Goal: Task Accomplishment & Management: Manage account settings

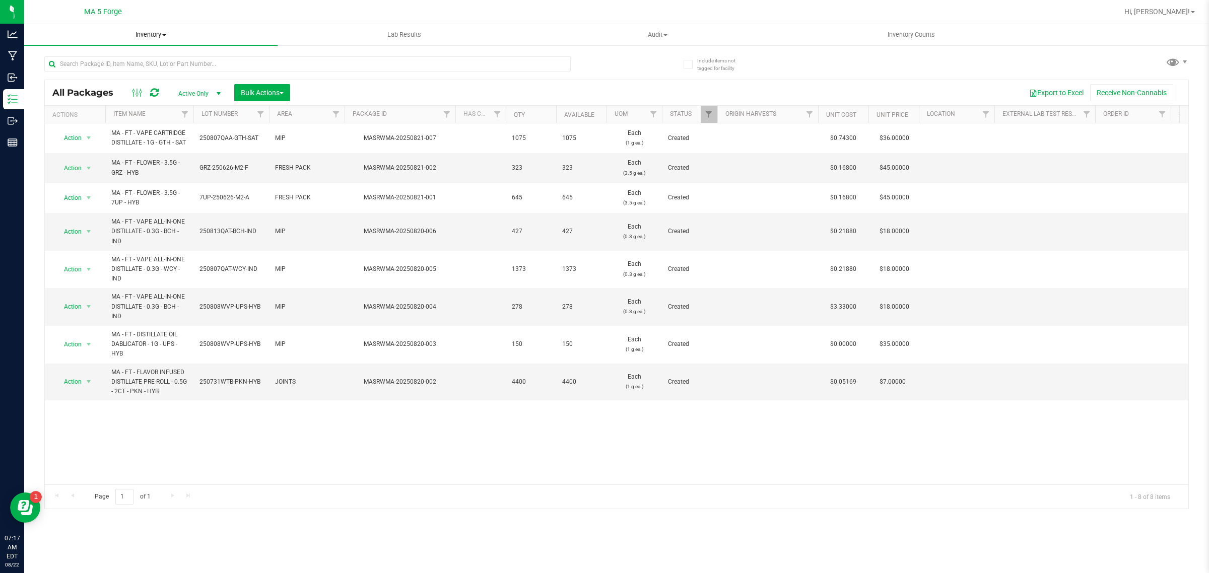
click at [161, 35] on span "Inventory" at bounding box center [150, 34] width 253 height 9
click at [71, 74] on span "All inventory" at bounding box center [58, 73] width 68 height 9
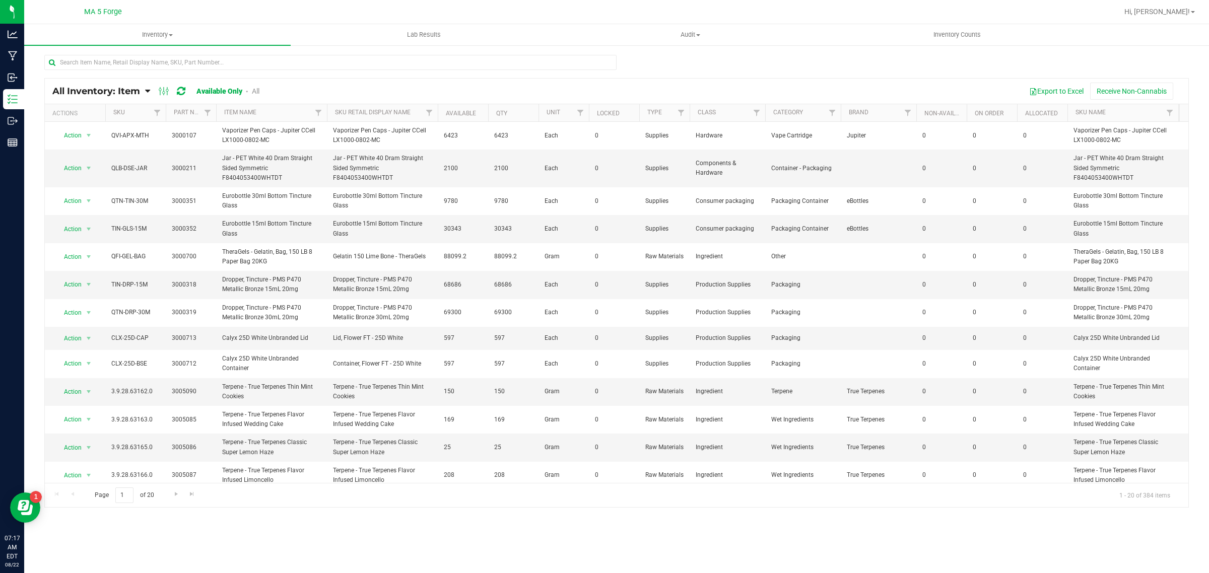
click at [148, 89] on icon at bounding box center [147, 91] width 5 height 9
click at [98, 163] on span "Item by Location" at bounding box center [75, 166] width 55 height 9
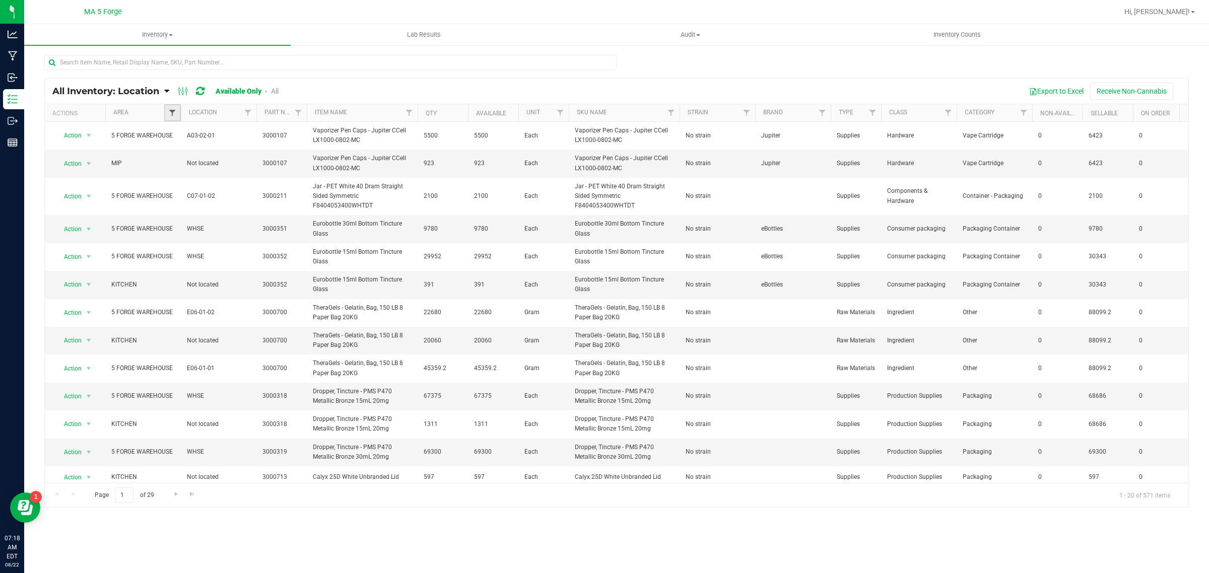
click at [172, 111] on span "Filter" at bounding box center [172, 113] width 8 height 8
click at [206, 209] on span "KITCHEN" at bounding box center [197, 211] width 25 height 6
click at [181, 209] on input "KITCHEN" at bounding box center [177, 210] width 7 height 7
checkbox input "true"
click at [202, 282] on button "Filter" at bounding box center [194, 289] width 48 height 22
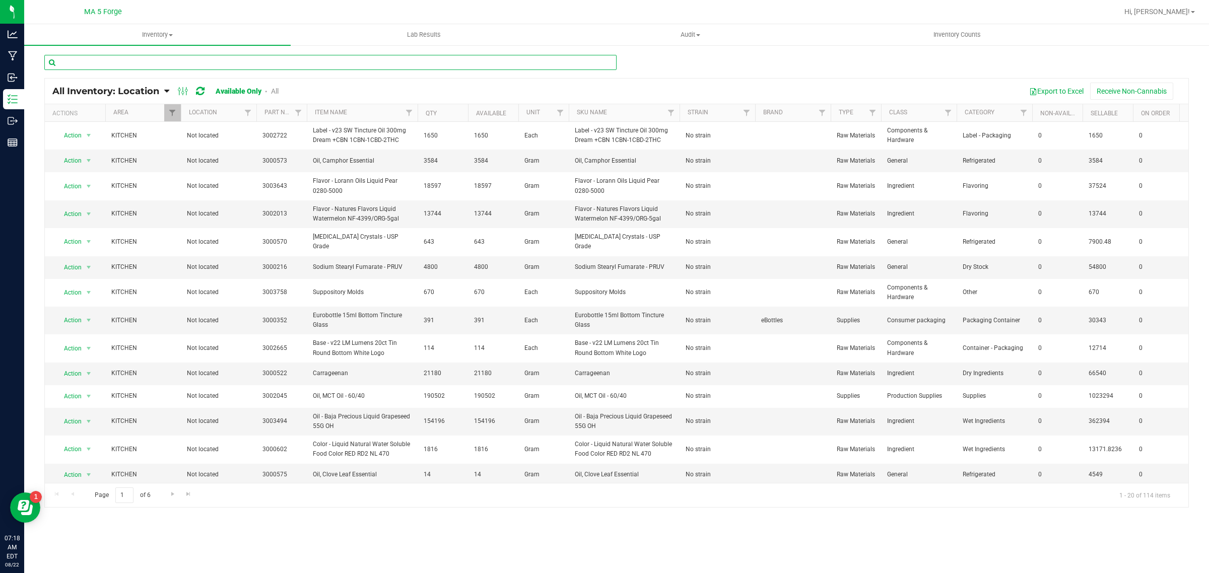
click at [170, 69] on input "text" at bounding box center [330, 62] width 572 height 15
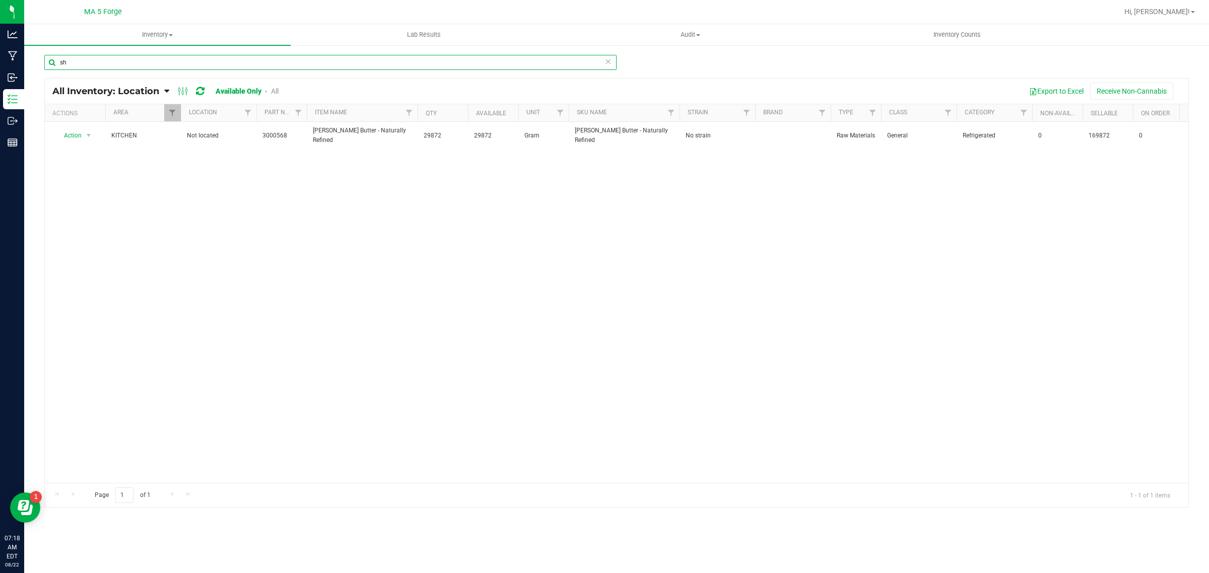
type input "s"
type input "b"
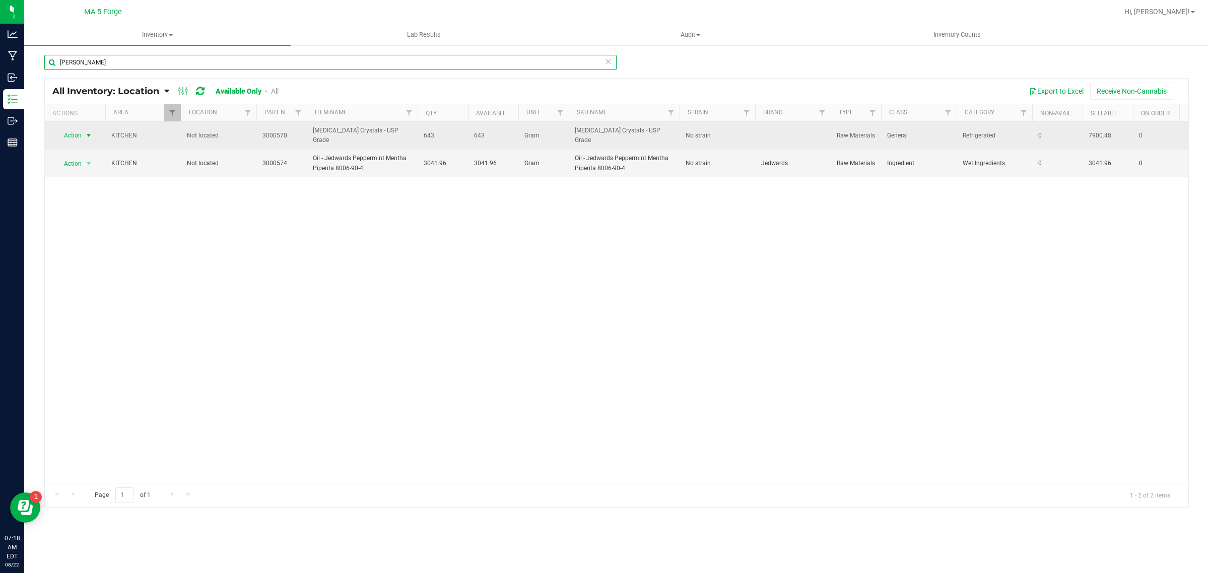
type input "[PERSON_NAME]"
click at [80, 134] on span "Action" at bounding box center [68, 136] width 27 height 14
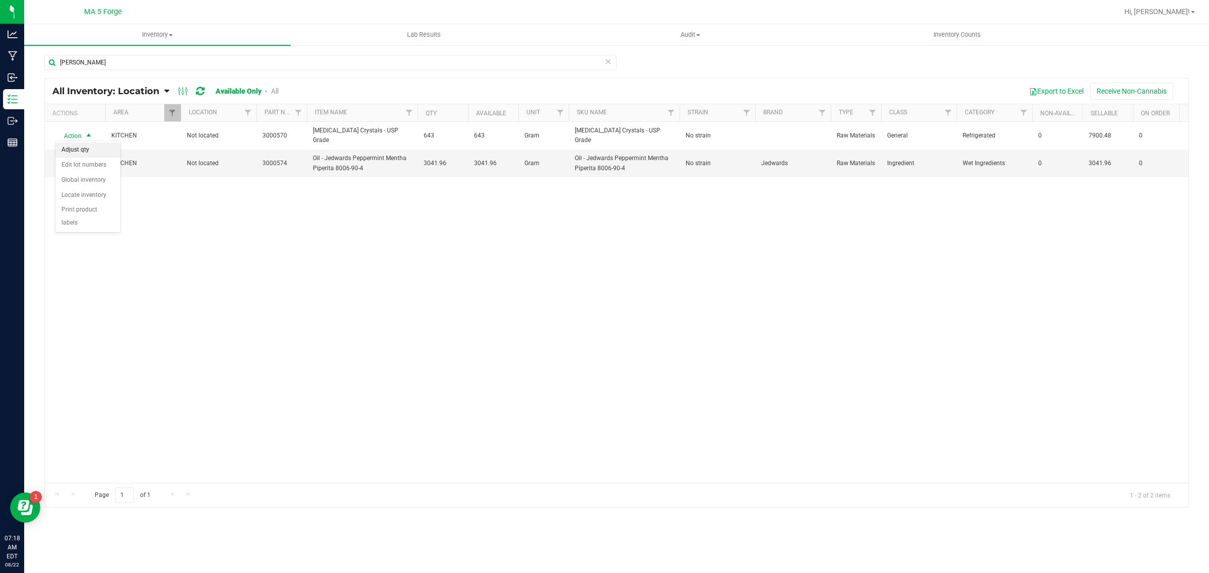
click at [87, 150] on li "Adjust qty" at bounding box center [87, 150] width 65 height 15
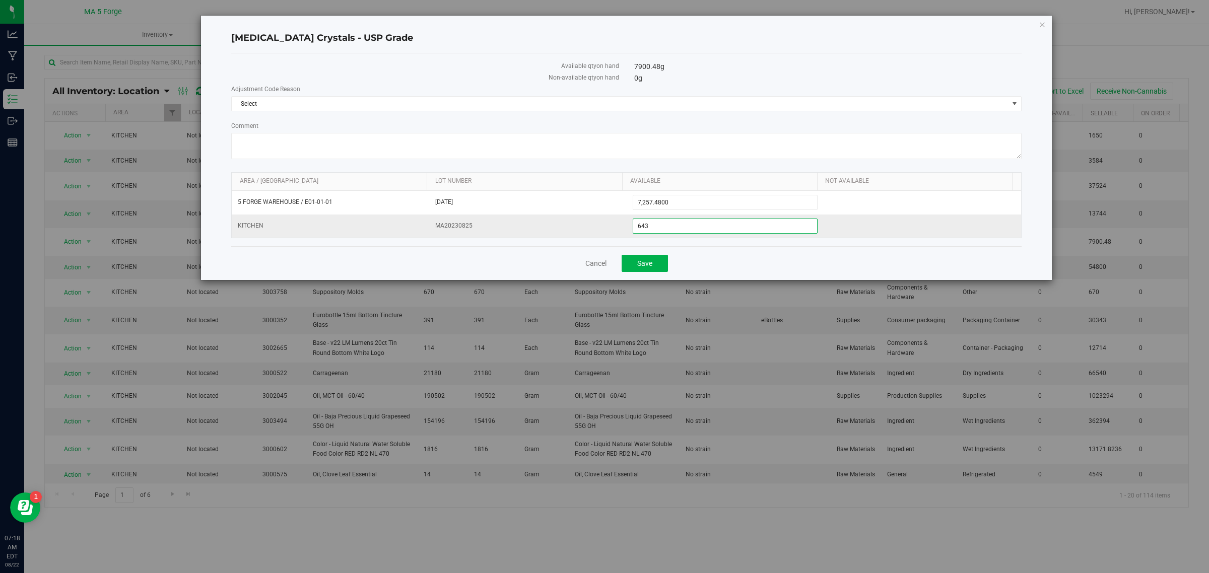
drag, startPoint x: 682, startPoint y: 223, endPoint x: 618, endPoint y: 229, distance: 63.8
click at [618, 229] on tr "KITCHEN MA20230825 643.0000 643" at bounding box center [627, 226] width 790 height 23
type input "4000"
type input "4,000.0000"
click at [631, 255] on div "Cancel Save" at bounding box center [626, 263] width 791 height 34
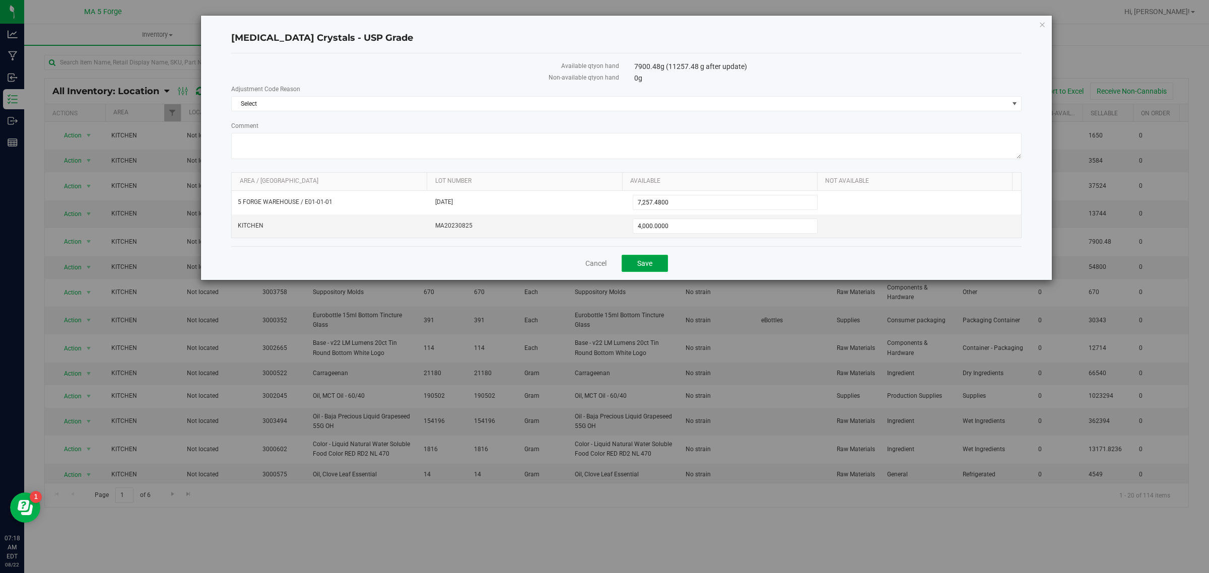
click at [632, 263] on button "Save" at bounding box center [645, 263] width 46 height 17
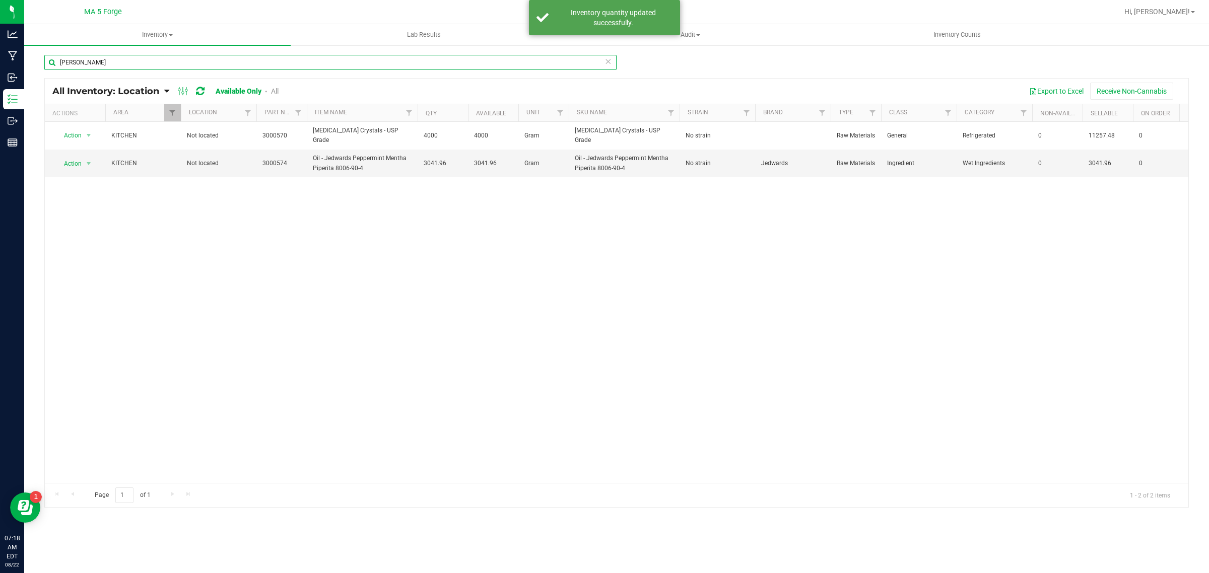
click at [121, 63] on input "[PERSON_NAME]" at bounding box center [330, 62] width 572 height 15
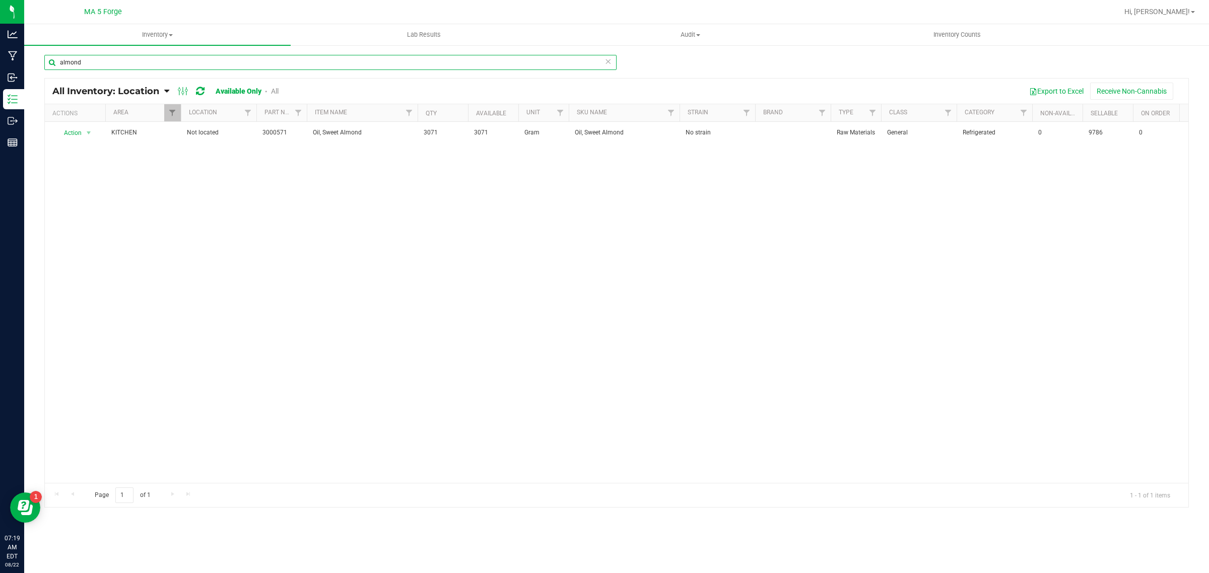
click at [228, 66] on input "almond" at bounding box center [330, 62] width 572 height 15
type input "a"
click at [302, 62] on input "camphor" at bounding box center [330, 62] width 572 height 15
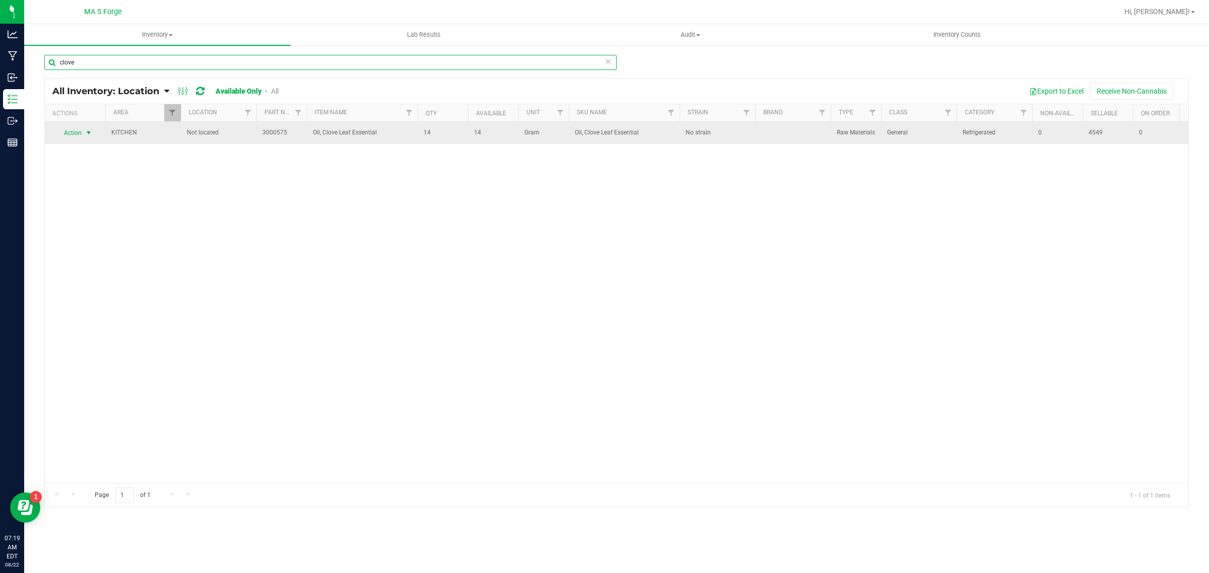
type input "clove"
click at [82, 133] on span "Action" at bounding box center [75, 133] width 40 height 14
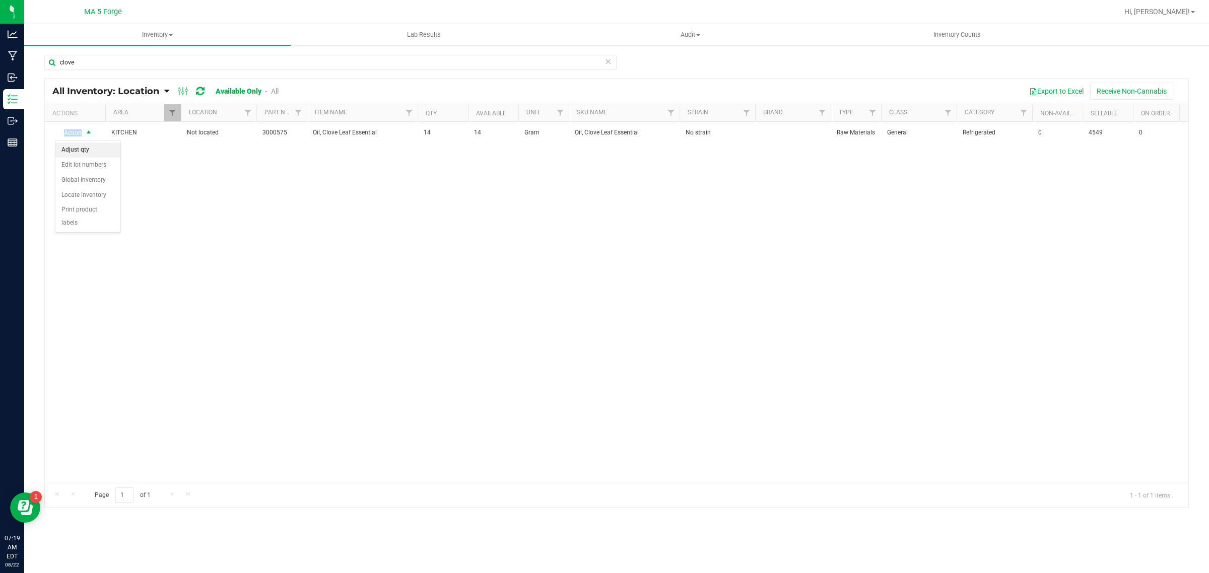
click at [89, 145] on li "Adjust qty" at bounding box center [87, 150] width 65 height 15
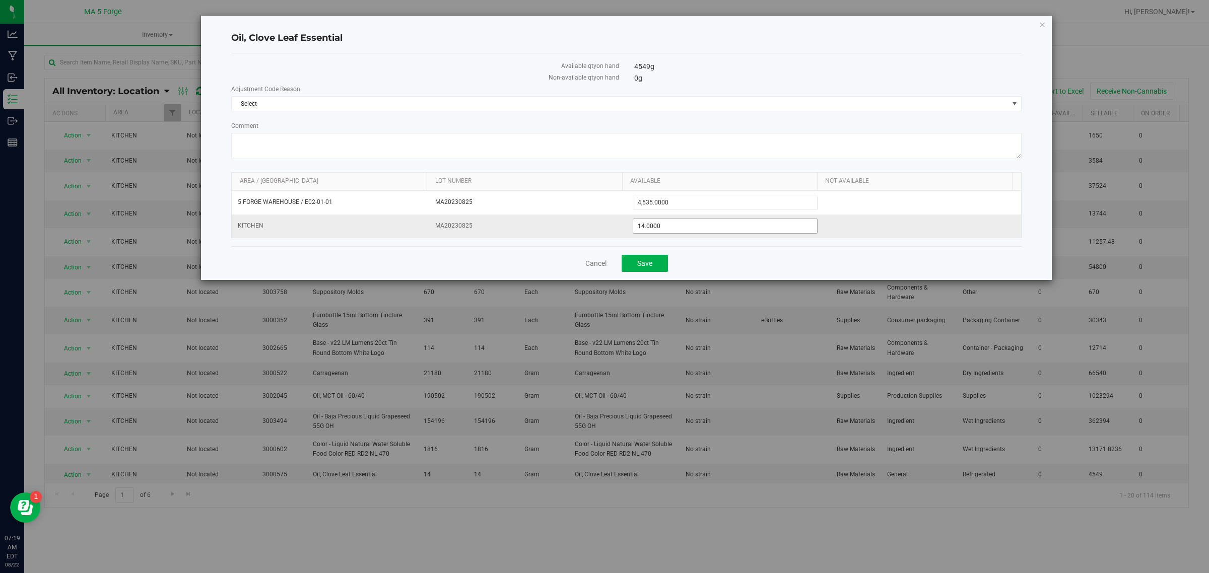
click at [709, 221] on span "14.0000 14" at bounding box center [725, 226] width 185 height 15
click at [709, 221] on input "14" at bounding box center [725, 226] width 184 height 14
type input "1200"
type input "1,200.0000"
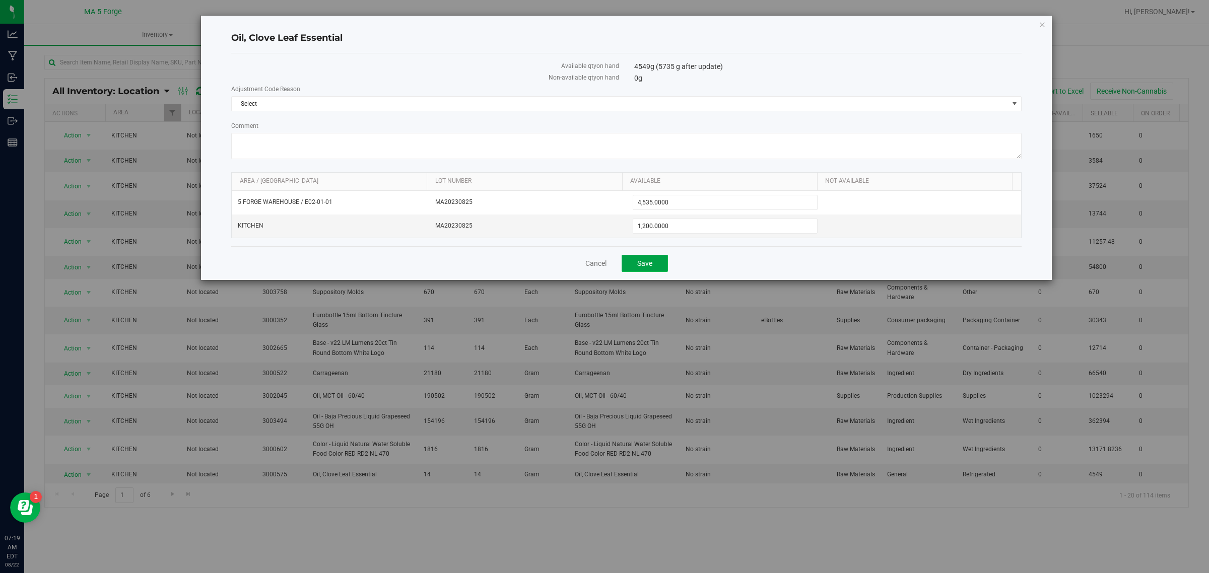
click at [653, 261] on button "Save" at bounding box center [645, 263] width 46 height 17
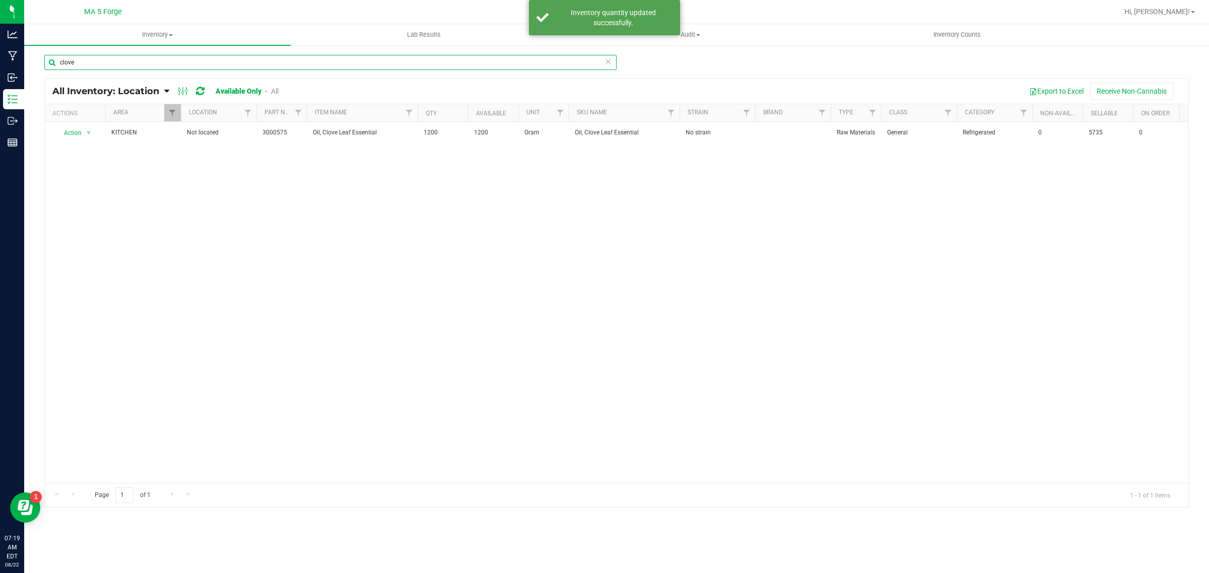
click at [124, 62] on input "clove" at bounding box center [330, 62] width 572 height 15
click at [162, 58] on input "cinn" at bounding box center [330, 62] width 572 height 15
type input "vitamin"
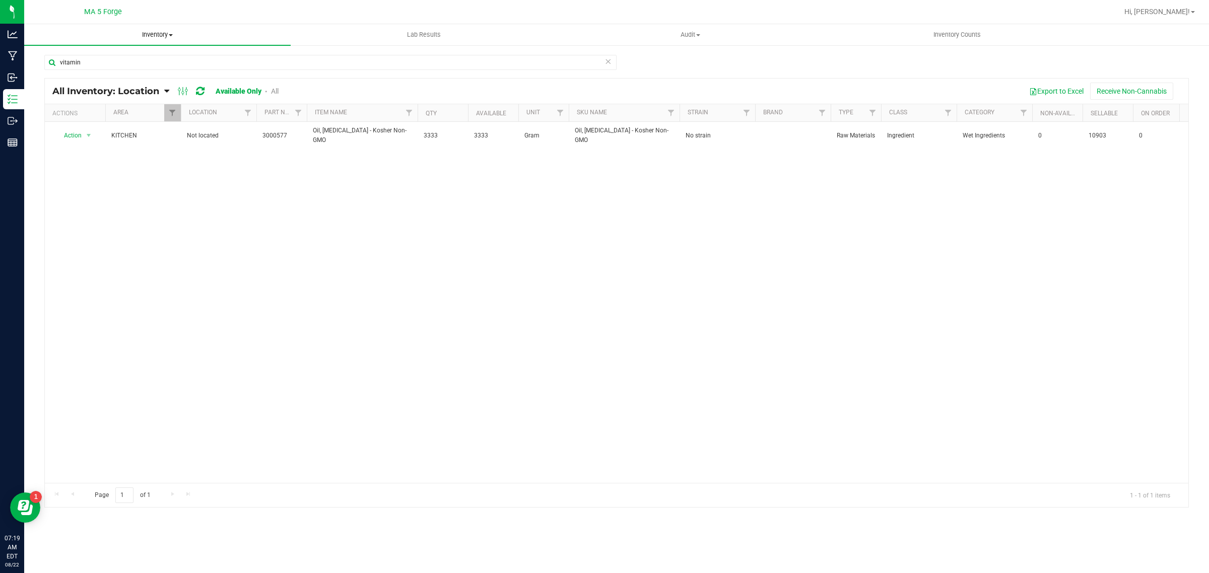
click at [152, 32] on span "Inventory" at bounding box center [157, 34] width 267 height 9
click at [54, 58] on span "All packages" at bounding box center [58, 60] width 69 height 9
